Goal: Navigation & Orientation: Find specific page/section

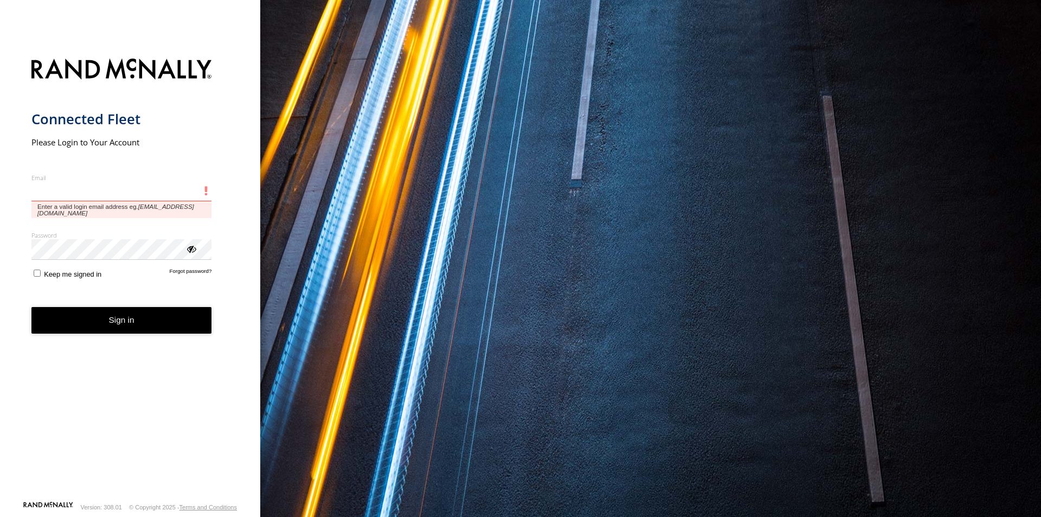
click at [59, 194] on input "Email" at bounding box center [121, 192] width 181 height 20
type input "**********"
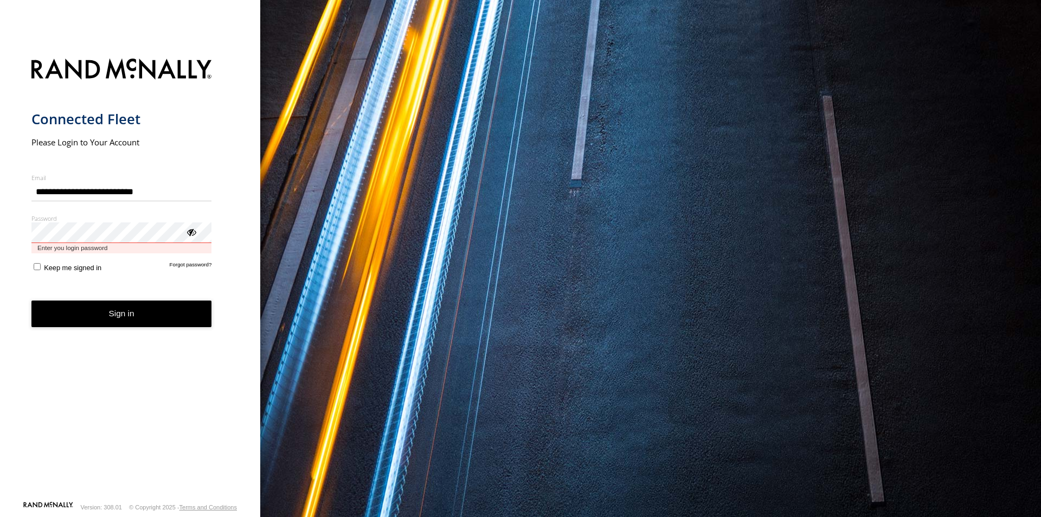
click at [31, 300] on button "Sign in" at bounding box center [121, 313] width 181 height 27
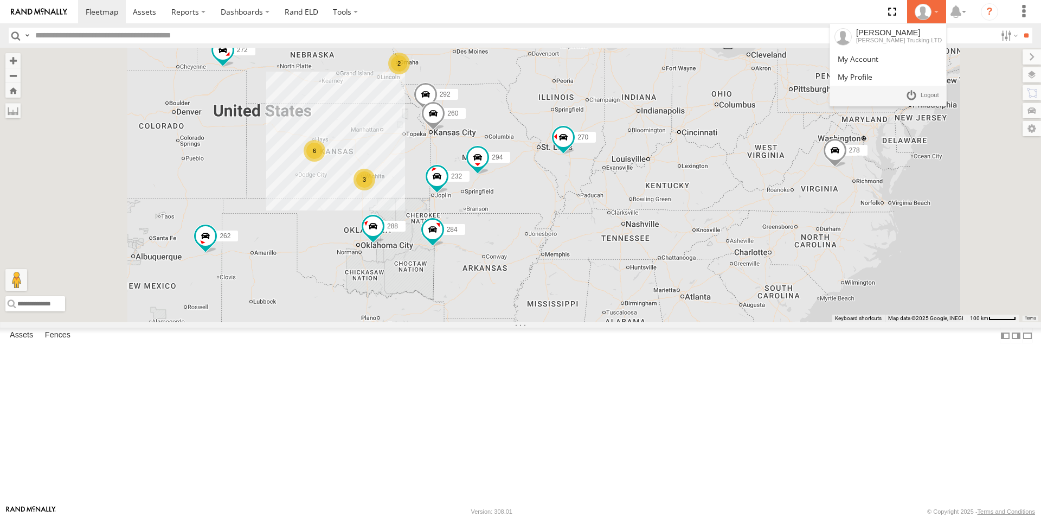
click at [938, 11] on div at bounding box center [926, 12] width 31 height 16
click at [878, 57] on span at bounding box center [858, 59] width 41 height 10
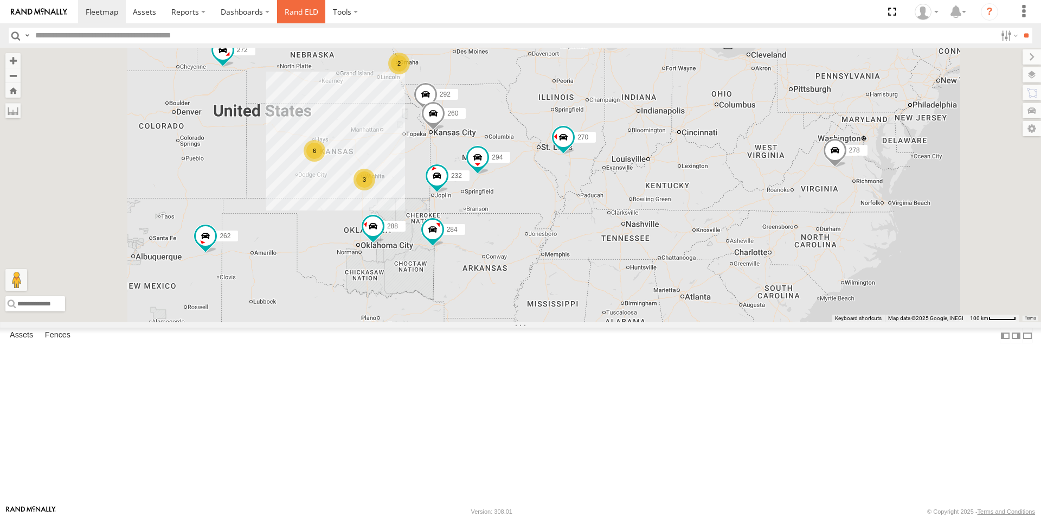
click at [303, 10] on link "Rand ELD" at bounding box center [301, 11] width 49 height 23
click at [0, 0] on div "272 All Assets" at bounding box center [0, 0] width 0 height 0
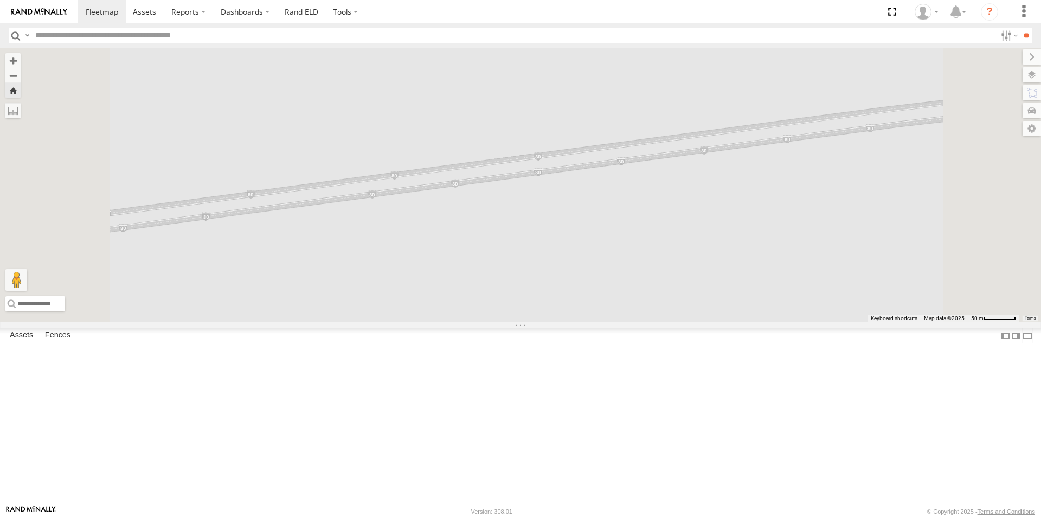
click at [430, 211] on div "272" at bounding box center [520, 185] width 1041 height 274
click at [91, 11] on span at bounding box center [102, 12] width 33 height 10
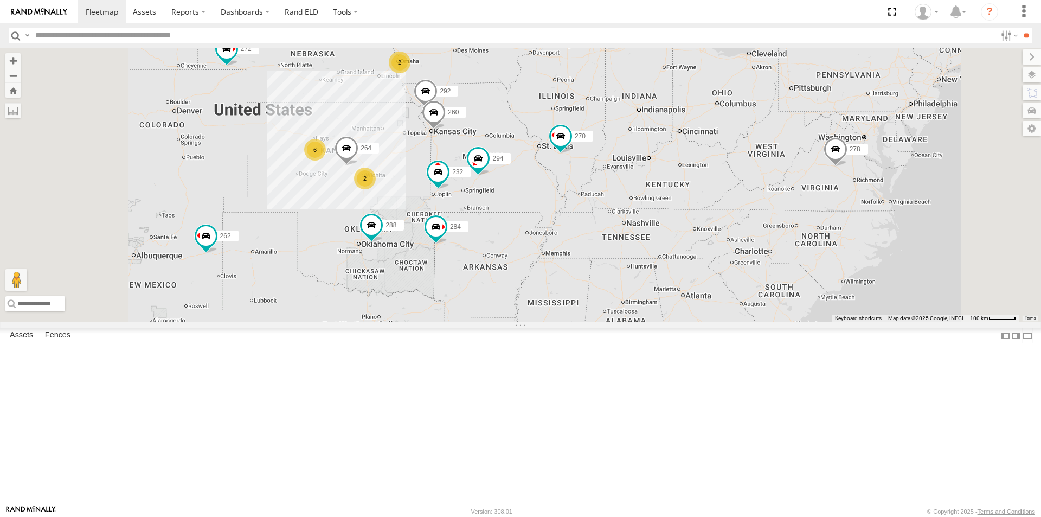
click at [0, 0] on div "284" at bounding box center [0, 0] width 0 height 0
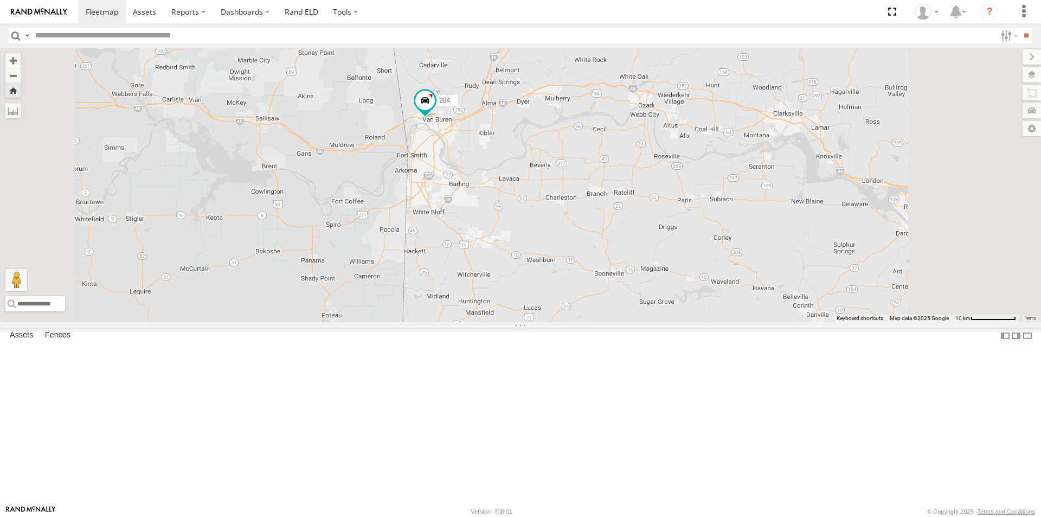
click at [0, 0] on div "278" at bounding box center [0, 0] width 0 height 0
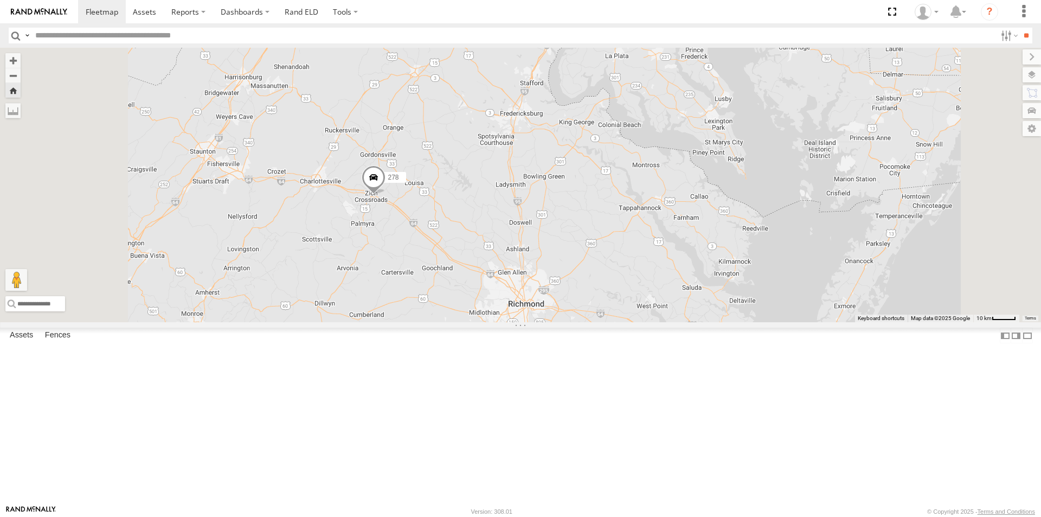
scroll to position [271, 0]
click at [0, 0] on div "All Assets" at bounding box center [0, 0] width 0 height 0
